Goal: Communication & Community: Share content

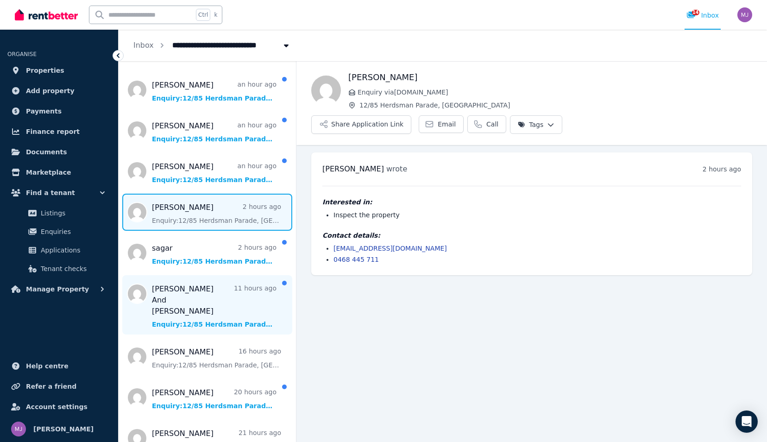
scroll to position [93, 0]
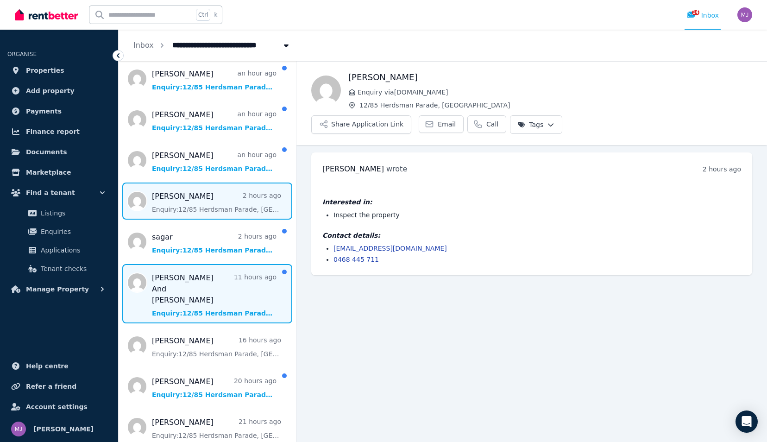
click at [185, 290] on span "Message list" at bounding box center [206, 293] width 177 height 59
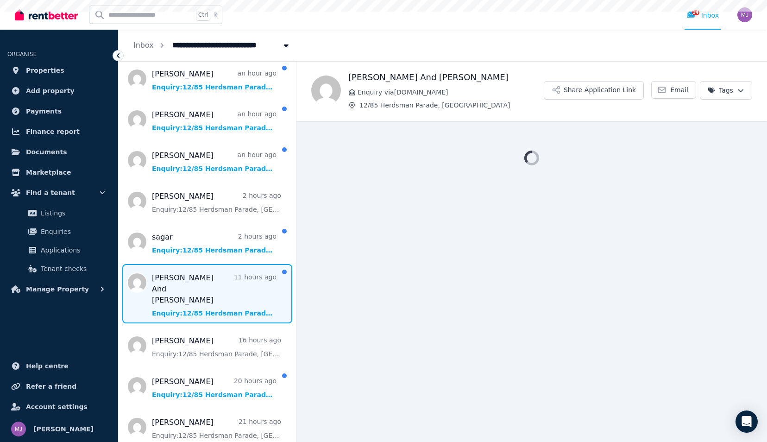
click at [185, 290] on span "Message list" at bounding box center [206, 293] width 177 height 59
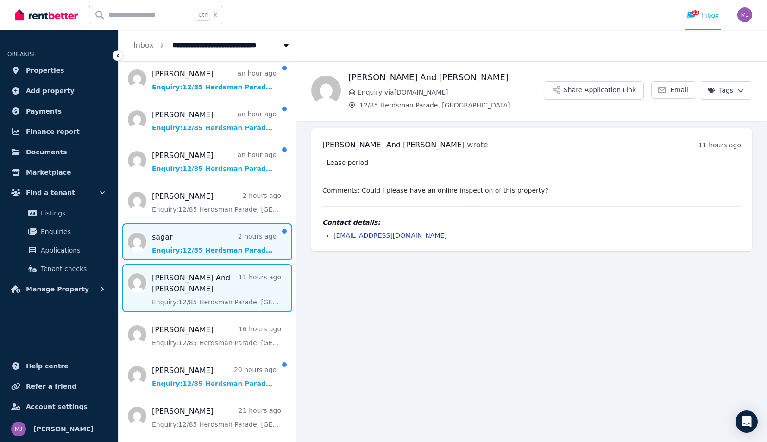
click at [193, 253] on span "Message list" at bounding box center [206, 241] width 177 height 37
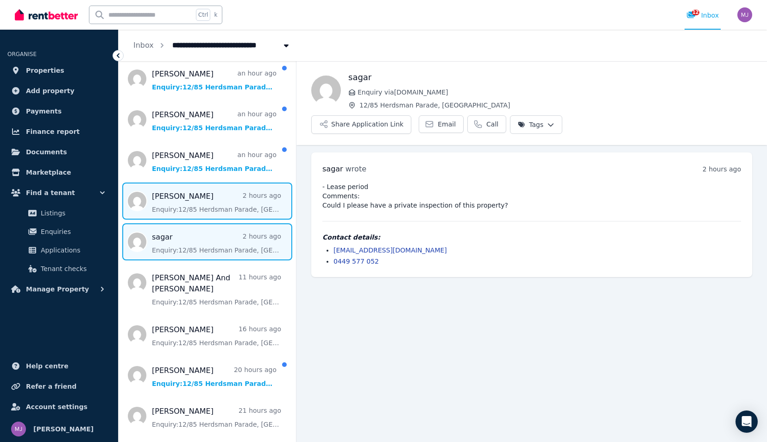
click at [181, 197] on span "Message list" at bounding box center [206, 200] width 177 height 37
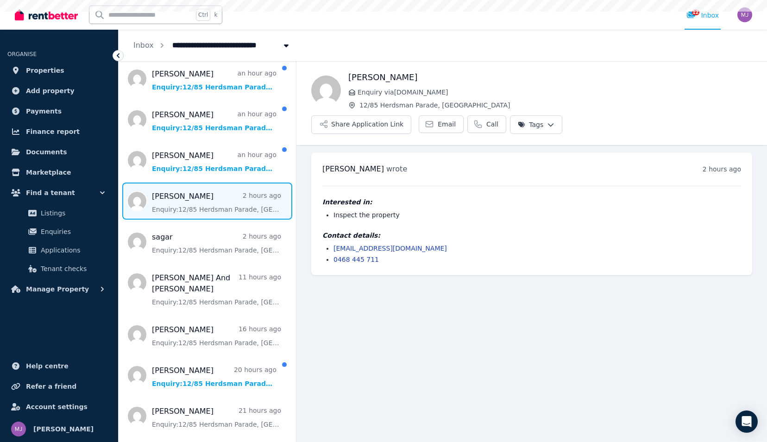
click at [181, 197] on span "Message list" at bounding box center [206, 200] width 177 height 37
click at [411, 115] on button "Share Application Link" at bounding box center [361, 124] width 100 height 19
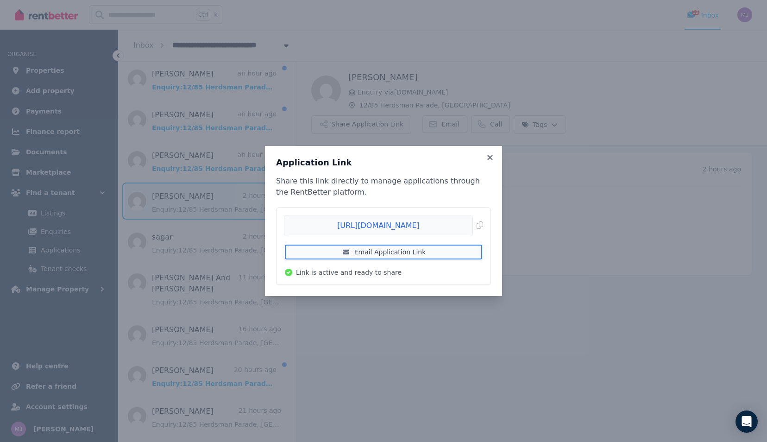
click at [398, 250] on link "Email Application Link" at bounding box center [383, 251] width 199 height 17
click at [347, 251] on icon at bounding box center [346, 251] width 6 height 5
click at [493, 156] on icon at bounding box center [489, 157] width 9 height 8
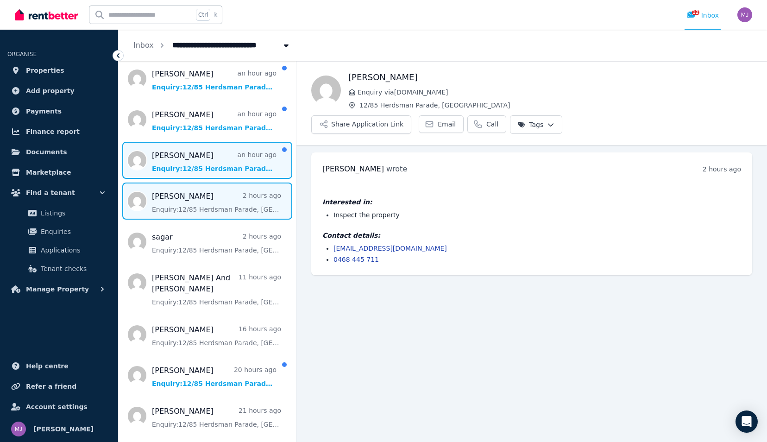
click at [203, 163] on span "Message list" at bounding box center [206, 160] width 177 height 37
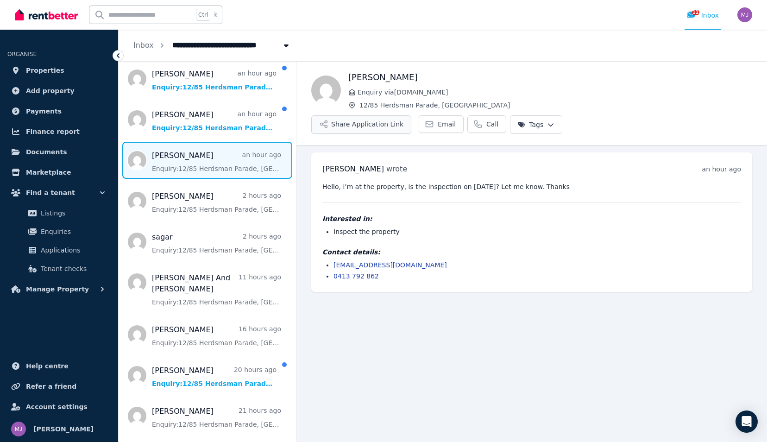
click at [411, 115] on button "Share Application Link" at bounding box center [361, 124] width 100 height 19
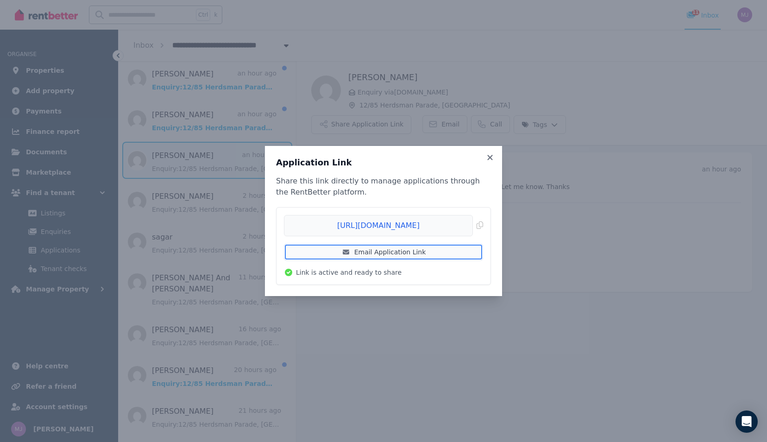
click at [393, 252] on link "Email Application Link" at bounding box center [383, 251] width 199 height 17
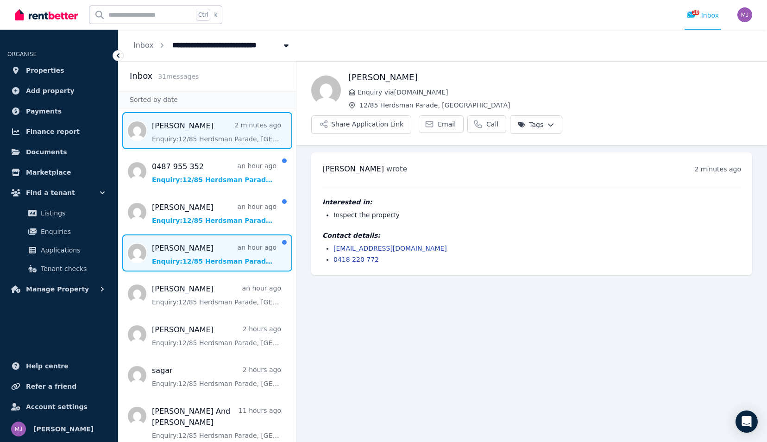
click at [207, 252] on span "Message list" at bounding box center [206, 252] width 177 height 37
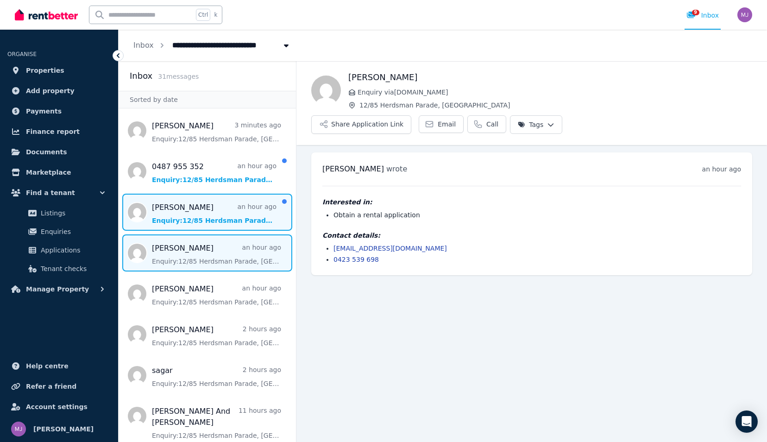
click at [199, 223] on span "Message list" at bounding box center [206, 211] width 177 height 37
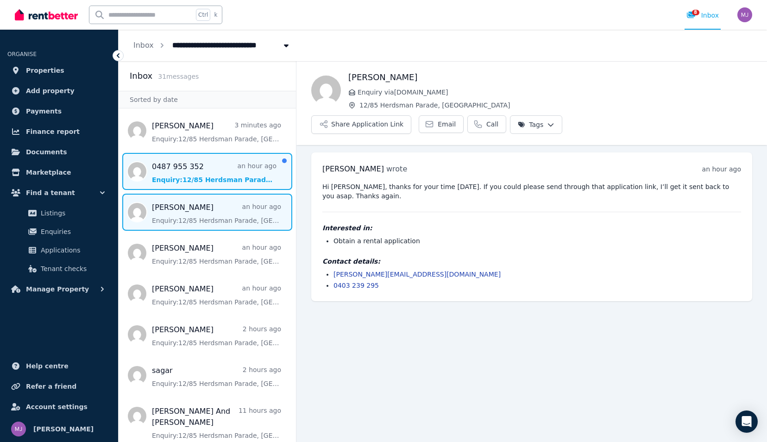
click at [198, 180] on span "Message list" at bounding box center [206, 171] width 177 height 37
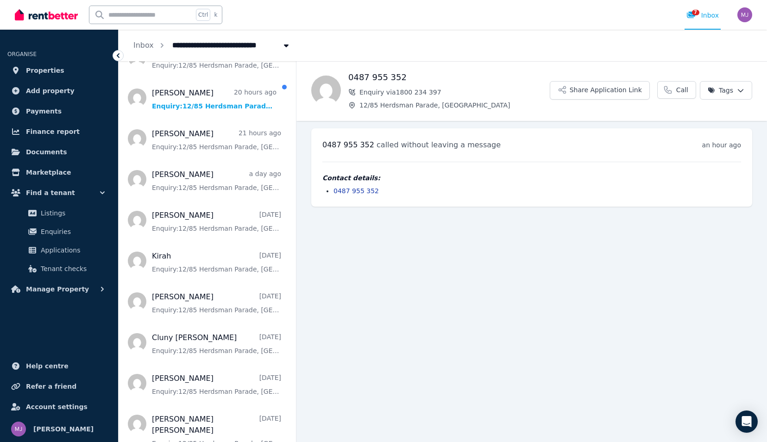
scroll to position [417, 0]
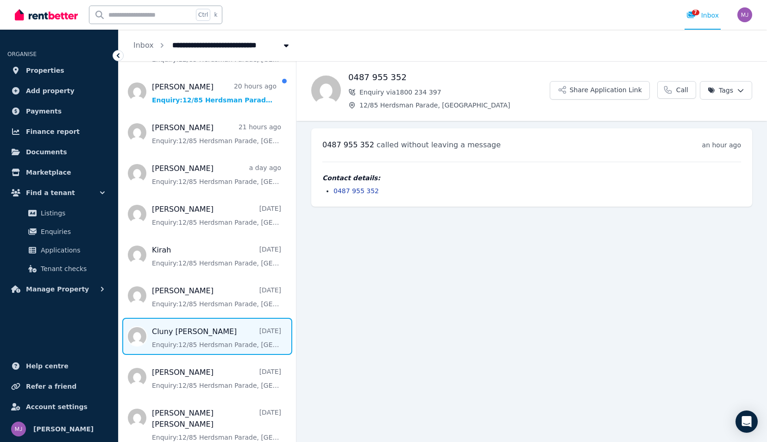
click at [193, 334] on span "Message list" at bounding box center [206, 336] width 177 height 37
